Goal: Transaction & Acquisition: Purchase product/service

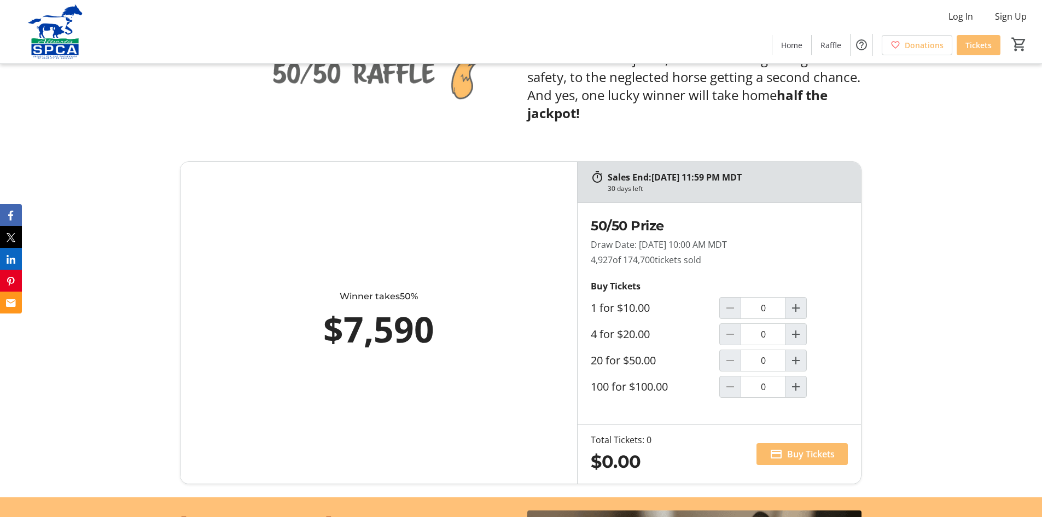
scroll to position [601, 0]
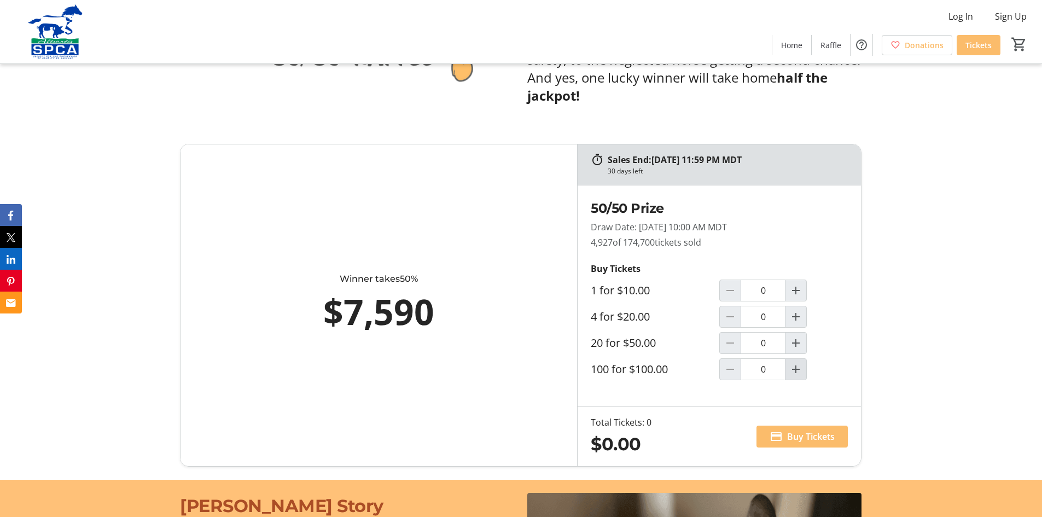
click at [794, 365] on mat-icon "Increment by one" at bounding box center [795, 369] width 13 height 13
click at [794, 432] on span "Buy Tickets" at bounding box center [811, 436] width 48 height 13
type input "1"
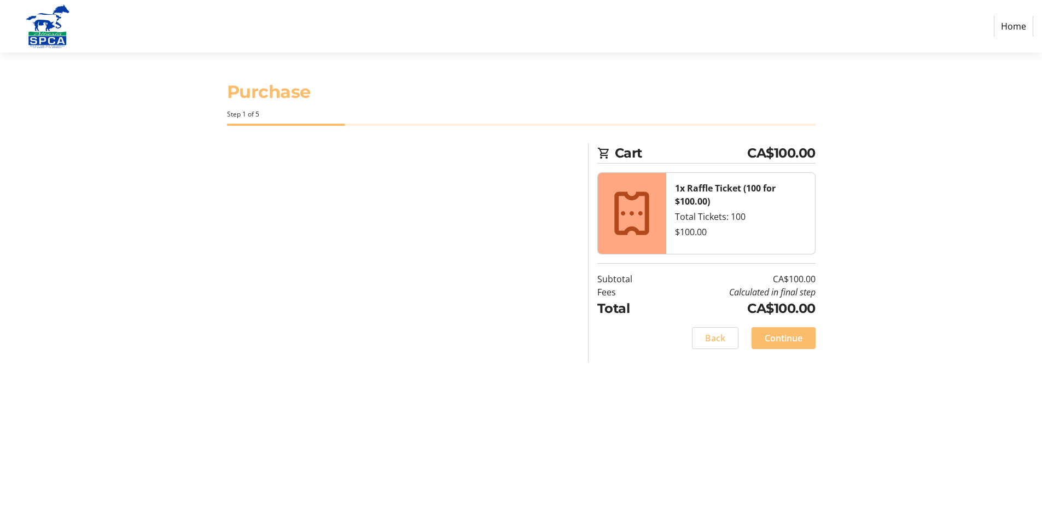
select select "CA"
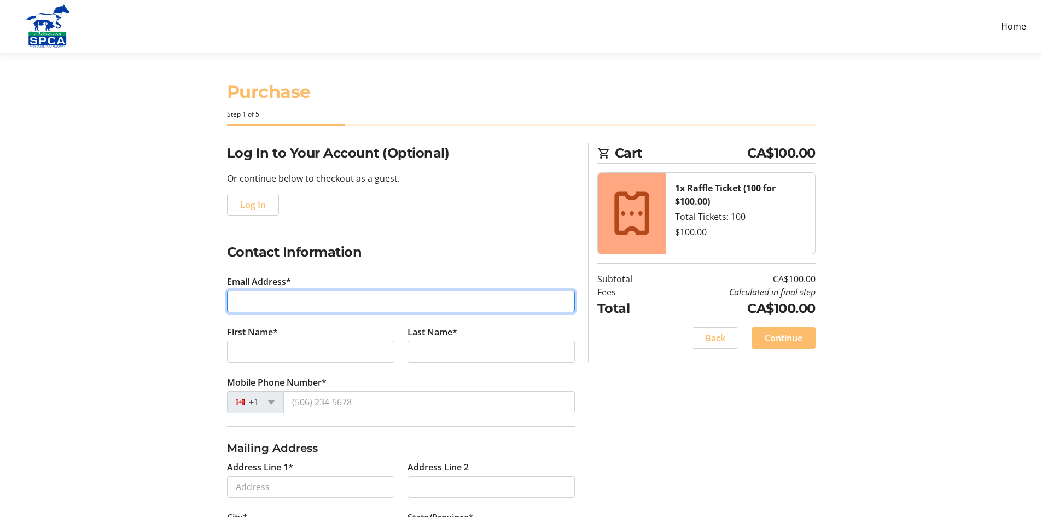
click at [300, 302] on input "Email Address*" at bounding box center [401, 301] width 348 height 22
type input "[EMAIL_ADDRESS][DOMAIN_NAME]"
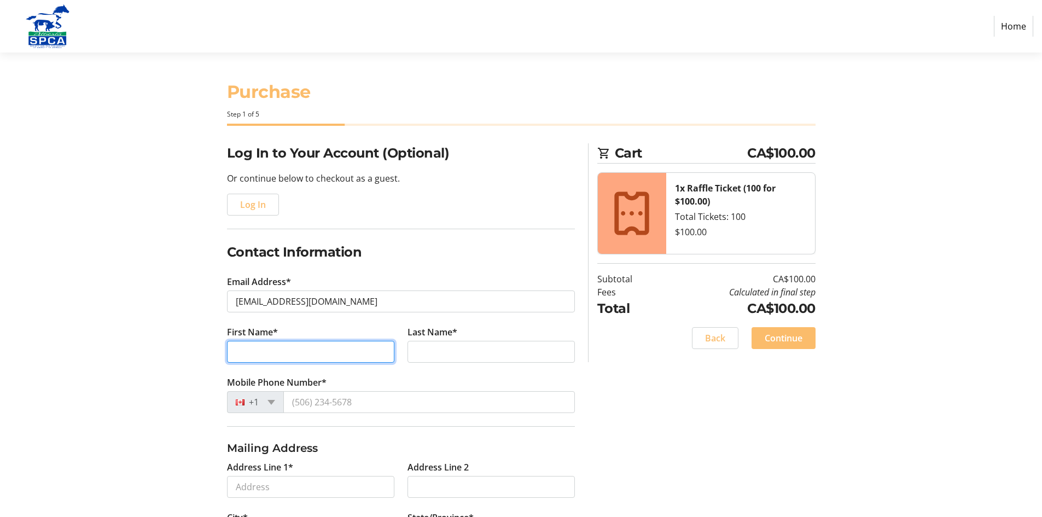
click at [295, 349] on input "First Name*" at bounding box center [310, 352] width 167 height 22
type input "[PERSON_NAME]"
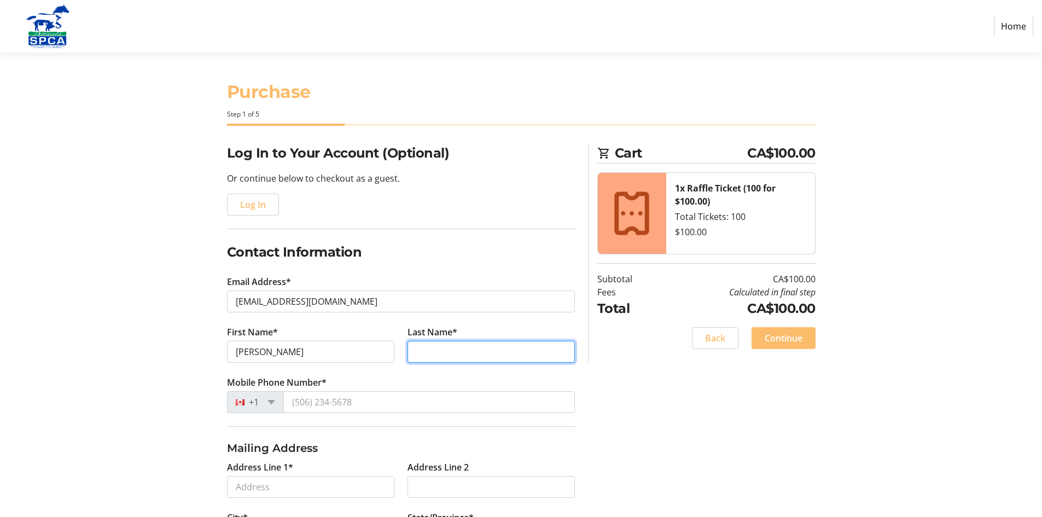
type input "Skoflic"
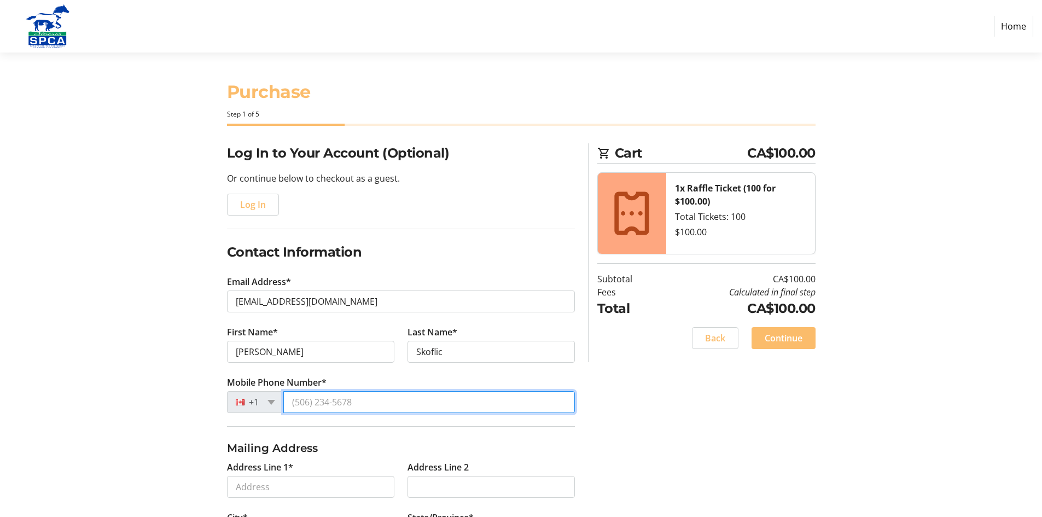
type input "[PHONE_NUMBER]"
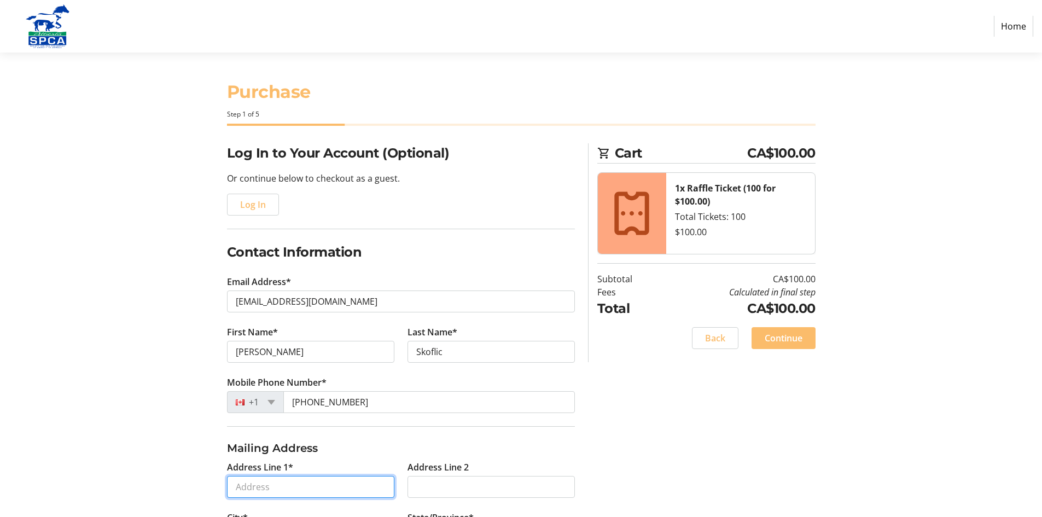
type input "[STREET_ADDRESS]"
type input "chestermere"
select select "AB"
type input "T1X 1J9"
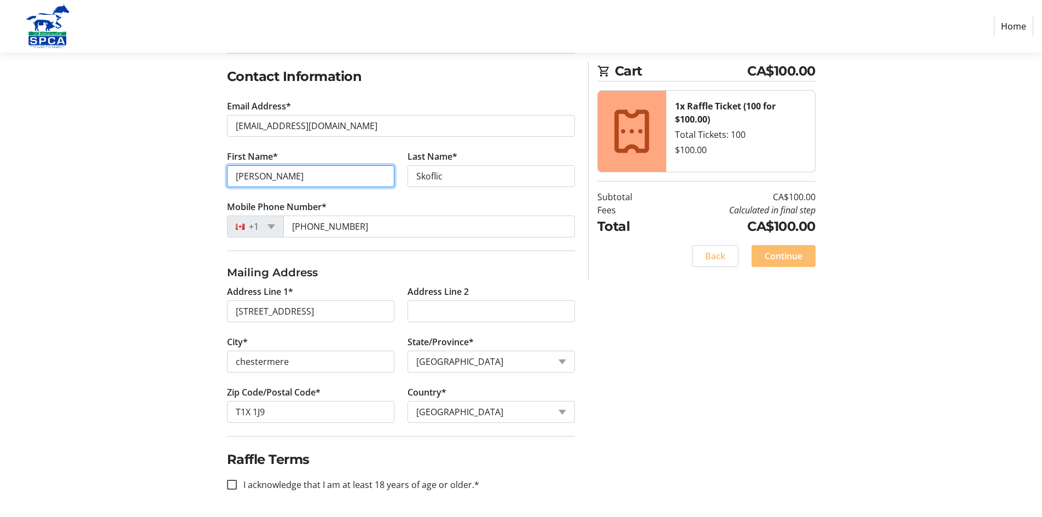
scroll to position [176, 0]
click at [230, 483] on input "I acknowledge that I am at least 18 years of age or older.*" at bounding box center [232, 484] width 10 height 10
checkbox input "true"
click at [789, 256] on span "Continue" at bounding box center [783, 255] width 38 height 13
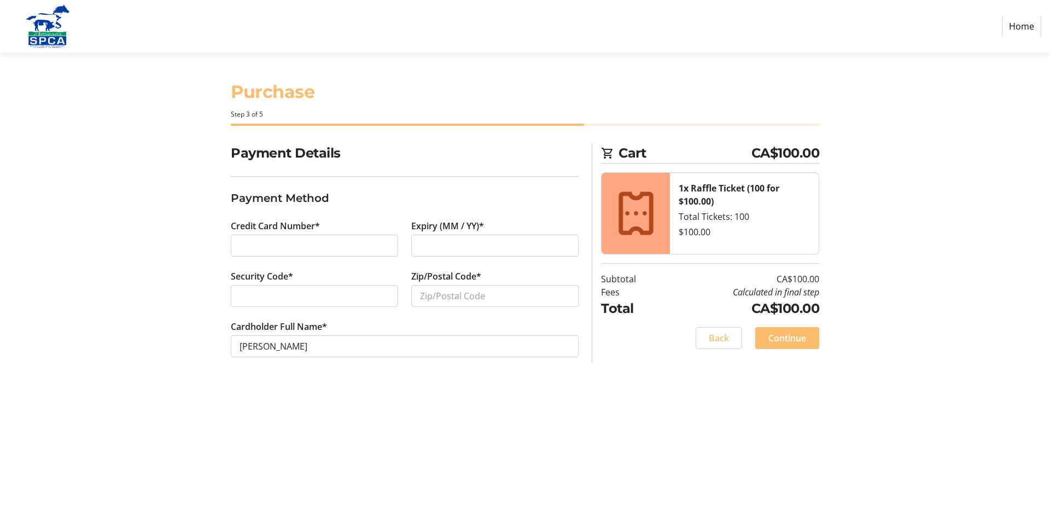
click at [419, 244] on div at bounding box center [494, 246] width 167 height 22
click at [443, 293] on input "Zip/Postal Code*" at bounding box center [494, 296] width 167 height 22
type input "t1x 1j9"
click at [799, 332] on span "Continue" at bounding box center [787, 337] width 38 height 13
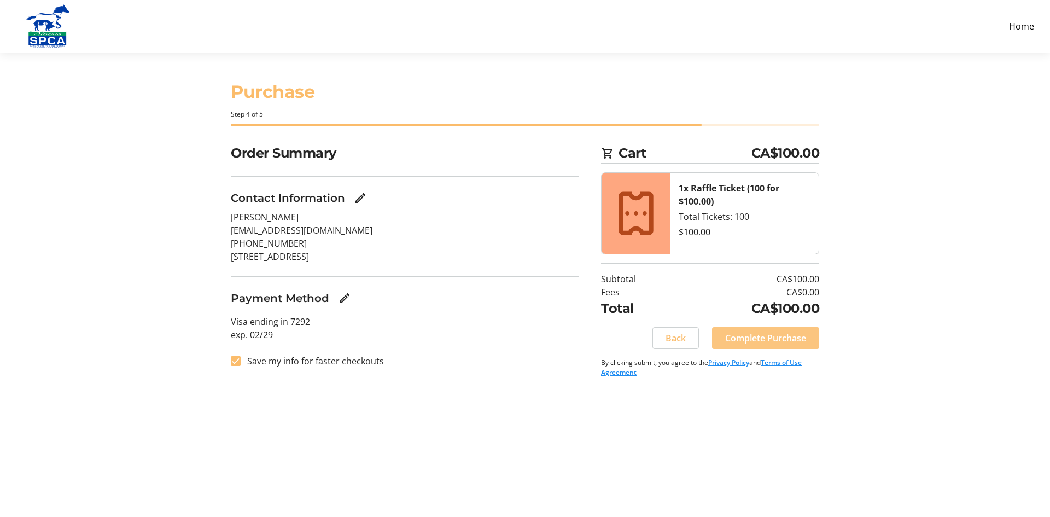
click at [756, 333] on span "Complete Purchase" at bounding box center [765, 337] width 81 height 13
